Goal: Task Accomplishment & Management: Use online tool/utility

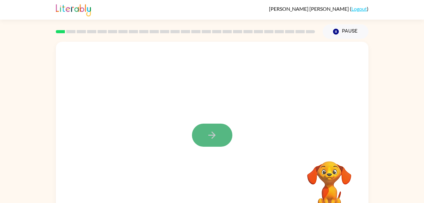
click at [212, 139] on icon "button" at bounding box center [211, 134] width 11 height 11
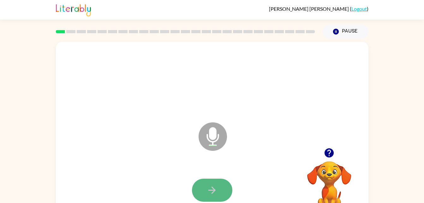
click at [214, 194] on icon "button" at bounding box center [211, 189] width 11 height 11
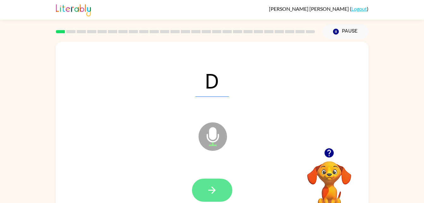
click at [214, 187] on icon "button" at bounding box center [211, 189] width 11 height 11
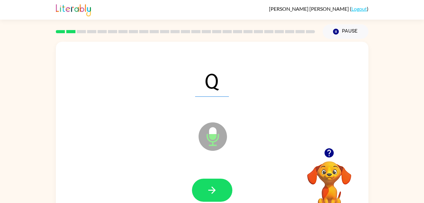
click at [216, 187] on icon "button" at bounding box center [211, 189] width 11 height 11
click at [211, 190] on icon "button" at bounding box center [211, 189] width 7 height 7
click at [211, 186] on icon "button" at bounding box center [211, 189] width 11 height 11
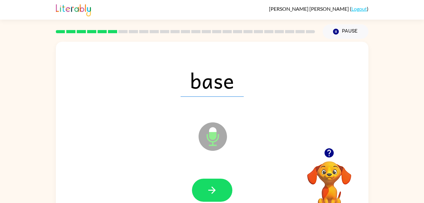
click at [211, 186] on icon "button" at bounding box center [211, 189] width 11 height 11
drag, startPoint x: 211, startPoint y: 186, endPoint x: 208, endPoint y: 187, distance: 3.5
click at [208, 187] on icon "button" at bounding box center [211, 189] width 11 height 11
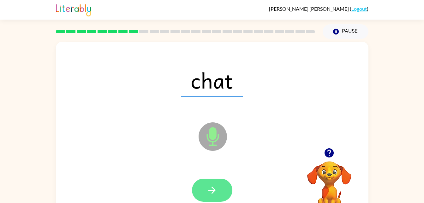
click at [208, 187] on icon "button" at bounding box center [211, 189] width 11 height 11
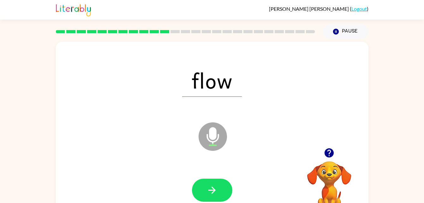
drag, startPoint x: 208, startPoint y: 187, endPoint x: 212, endPoint y: 196, distance: 9.5
click at [212, 196] on button "button" at bounding box center [212, 189] width 40 height 23
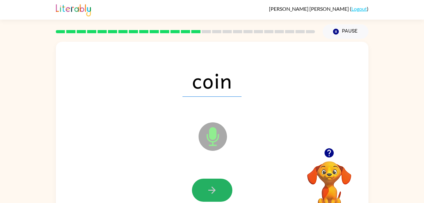
click at [212, 196] on button "button" at bounding box center [212, 189] width 40 height 23
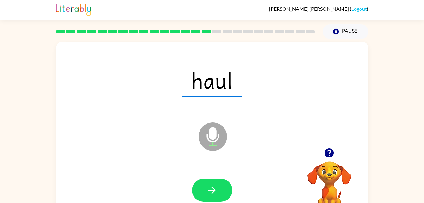
drag, startPoint x: 212, startPoint y: 196, endPoint x: 204, endPoint y: 190, distance: 10.3
click at [204, 190] on button "button" at bounding box center [212, 189] width 40 height 23
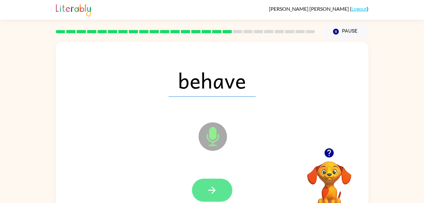
drag, startPoint x: 204, startPoint y: 190, endPoint x: 217, endPoint y: 196, distance: 14.3
click at [217, 196] on button "button" at bounding box center [212, 189] width 40 height 23
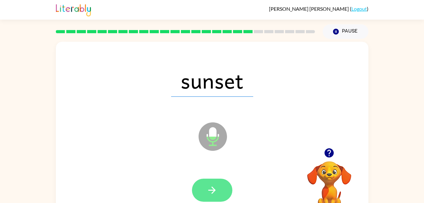
click at [211, 196] on button "button" at bounding box center [212, 189] width 40 height 23
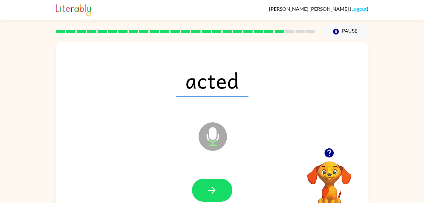
drag, startPoint x: 211, startPoint y: 196, endPoint x: 100, endPoint y: 118, distance: 135.4
click at [100, 118] on div "Microphone The Microphone is here when it is your turn to talk" at bounding box center [196, 120] width 269 height 23
